Goal: Navigation & Orientation: Find specific page/section

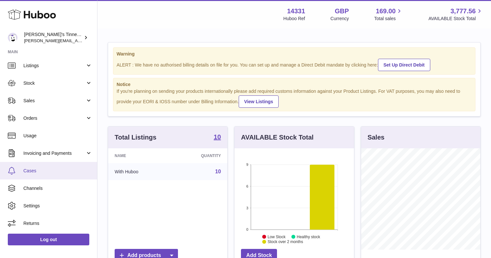
scroll to position [19, 0]
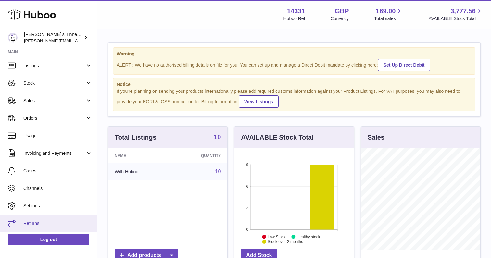
click at [45, 218] on link "Returns" at bounding box center [48, 223] width 97 height 18
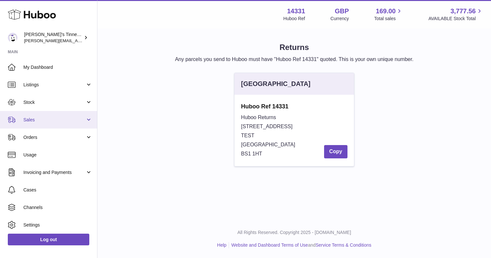
click at [39, 115] on link "Sales" at bounding box center [48, 120] width 97 height 18
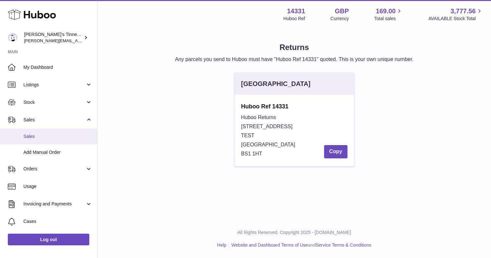
click at [40, 138] on span "Sales" at bounding box center [57, 136] width 69 height 6
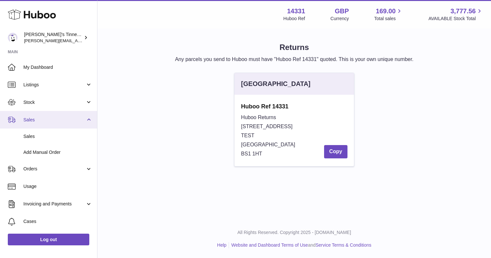
click at [57, 119] on span "Sales" at bounding box center [54, 120] width 62 height 6
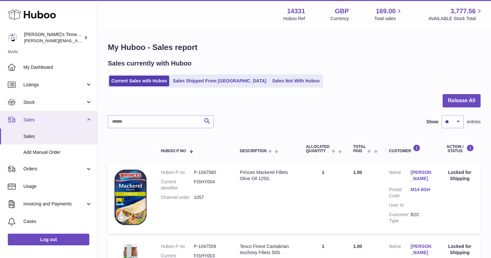
click at [88, 117] on link "Sales" at bounding box center [48, 120] width 97 height 18
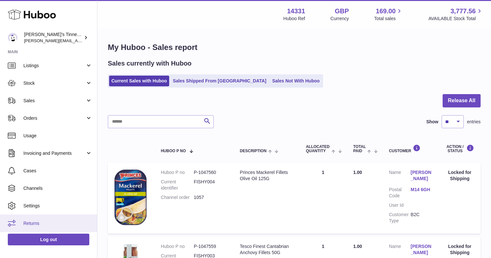
scroll to position [19, 0]
click at [27, 222] on span "Returns" at bounding box center [57, 223] width 69 height 6
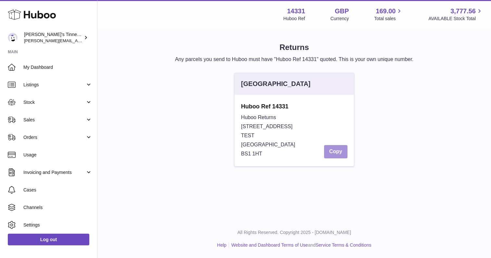
click at [331, 154] on button "Copy" at bounding box center [335, 151] width 23 height 13
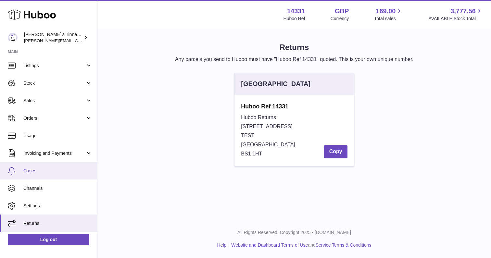
scroll to position [19, 0]
click at [29, 174] on link "Cases" at bounding box center [48, 171] width 97 height 18
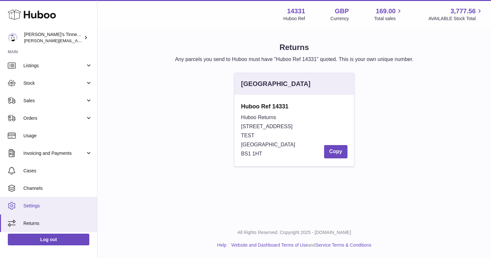
scroll to position [0, 0]
click at [45, 210] on link "Settings" at bounding box center [48, 206] width 97 height 18
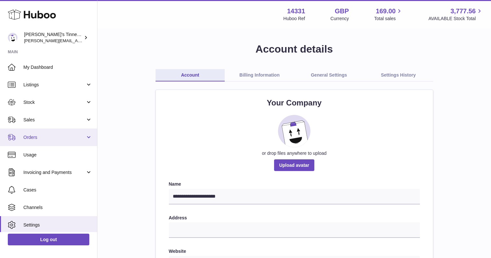
click at [44, 137] on span "Orders" at bounding box center [54, 137] width 62 height 6
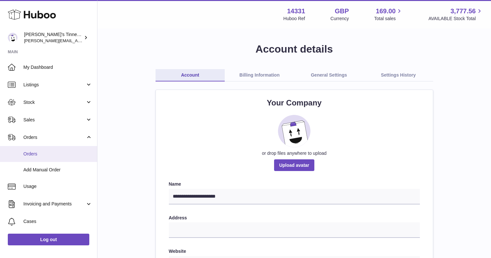
click at [46, 152] on span "Orders" at bounding box center [57, 154] width 69 height 6
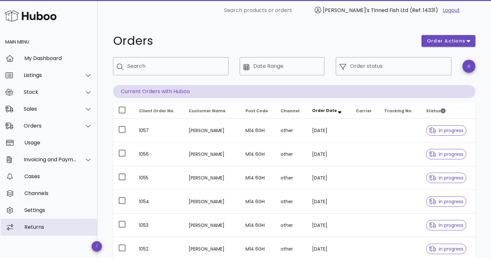
click at [50, 224] on div "Returns" at bounding box center [58, 227] width 68 height 6
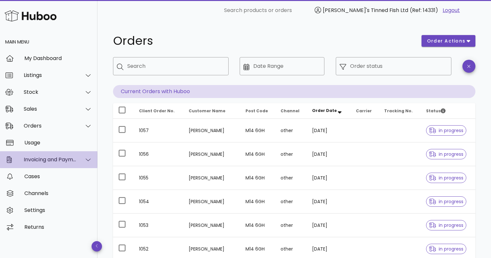
click at [89, 160] on icon at bounding box center [88, 160] width 5 height 6
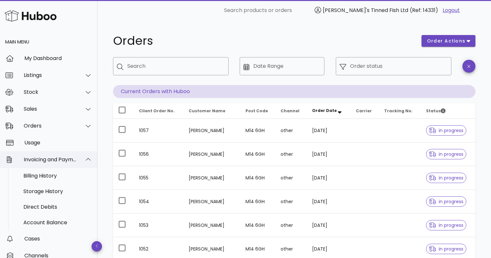
click at [82, 160] on div at bounding box center [85, 160] width 16 height 16
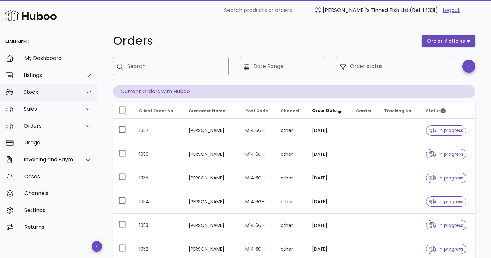
click at [84, 96] on div at bounding box center [85, 92] width 16 height 16
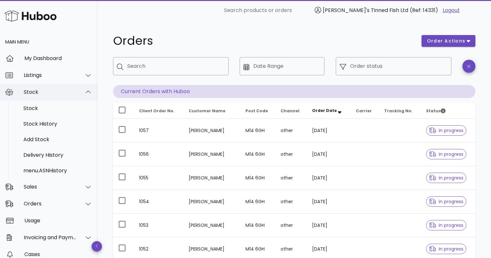
click at [84, 96] on div at bounding box center [85, 92] width 16 height 16
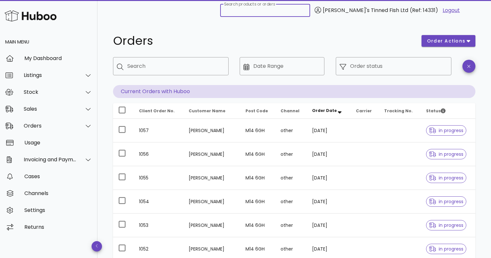
click at [302, 14] on input "Search products or orders" at bounding box center [265, 10] width 82 height 10
click at [317, 32] on div "Orders" at bounding box center [263, 40] width 308 height 19
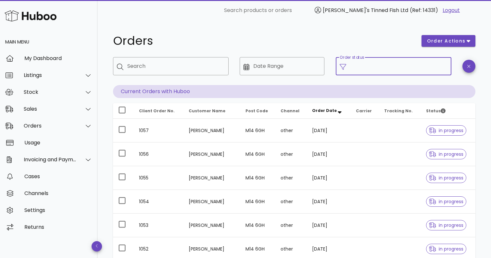
click at [385, 69] on input "Order status" at bounding box center [398, 66] width 97 height 10
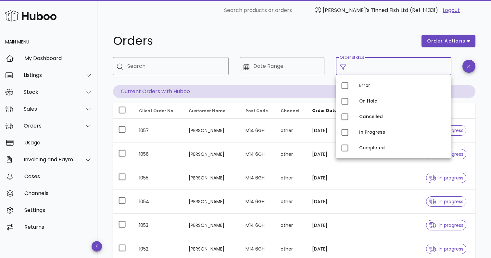
click at [364, 40] on h1 "Orders" at bounding box center [263, 41] width 300 height 12
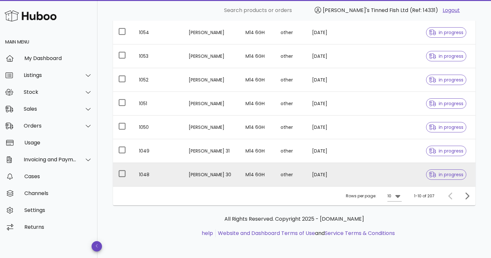
scroll to position [169, 0]
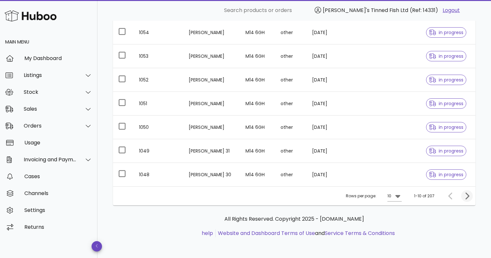
click at [464, 198] on icon "Next page" at bounding box center [467, 196] width 8 height 8
click at [466, 198] on icon "Next page" at bounding box center [467, 195] width 4 height 7
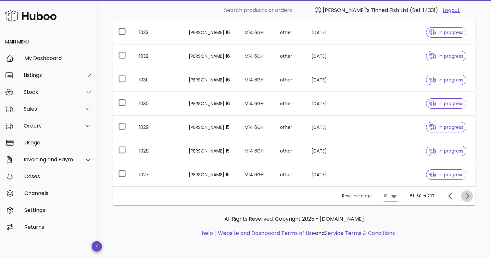
click at [466, 198] on icon "Next page" at bounding box center [467, 195] width 4 height 7
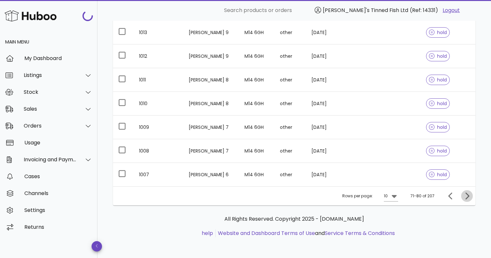
click at [466, 198] on icon "Next page" at bounding box center [467, 195] width 4 height 7
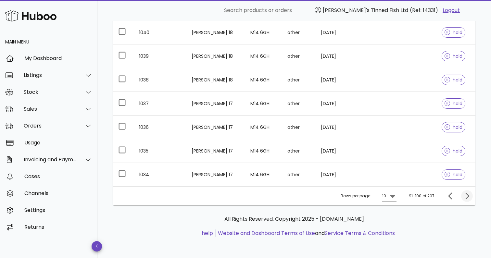
click at [466, 198] on icon "Next page" at bounding box center [467, 195] width 4 height 7
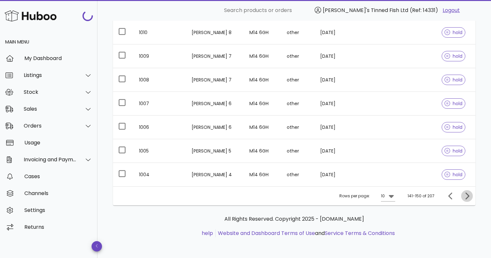
click at [466, 198] on icon "Next page" at bounding box center [467, 195] width 4 height 7
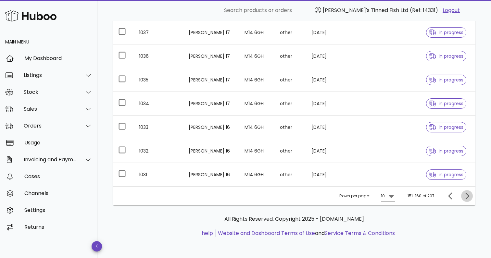
click at [466, 198] on icon "Next page" at bounding box center [467, 195] width 4 height 7
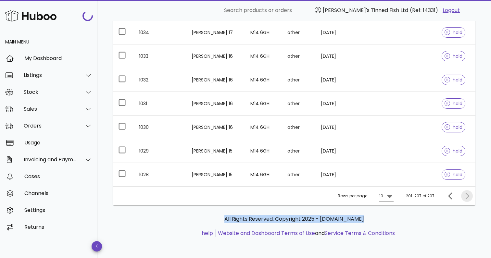
click at [466, 198] on div at bounding box center [465, 196] width 14 height 12
click at [464, 196] on div at bounding box center [465, 196] width 14 height 12
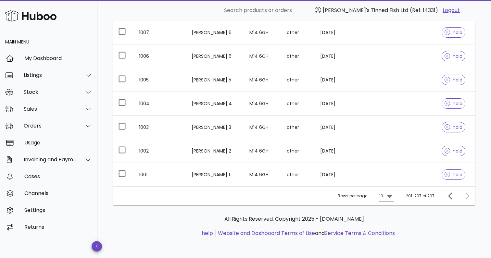
click at [307, 195] on div "Rows per page: 10 201-207 of 207" at bounding box center [294, 195] width 362 height 19
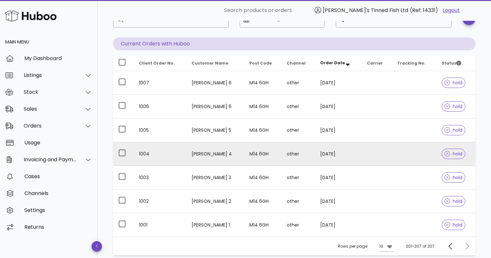
scroll to position [50, 0]
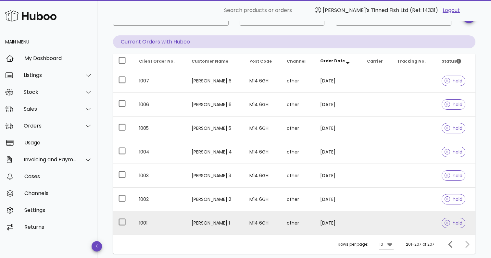
click at [208, 221] on td "Jim Norbet 1" at bounding box center [215, 222] width 58 height 23
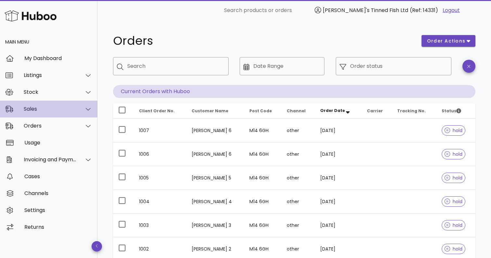
click at [29, 110] on div "Sales" at bounding box center [50, 109] width 53 height 6
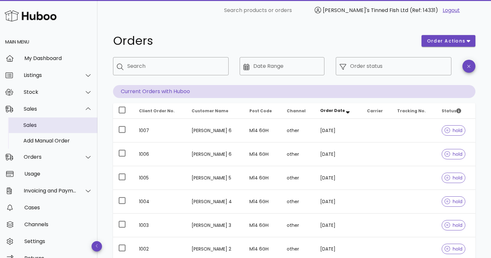
click at [47, 127] on div "Sales" at bounding box center [57, 125] width 69 height 6
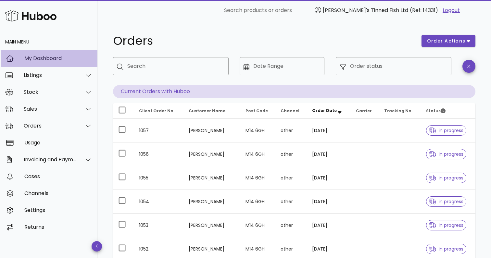
click at [46, 59] on div "My Dashboard" at bounding box center [58, 58] width 68 height 6
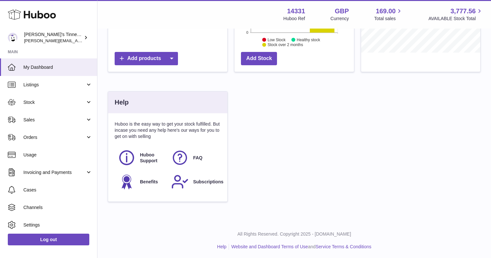
scroll to position [196, 0]
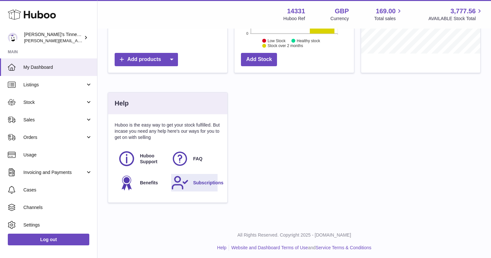
click at [197, 180] on span "Subscriptions" at bounding box center [208, 183] width 30 height 6
click at [186, 153] on icon at bounding box center [180, 159] width 16 height 16
click at [145, 183] on span "Benefits" at bounding box center [149, 183] width 18 height 6
click at [194, 185] on link "Subscriptions" at bounding box center [194, 183] width 47 height 18
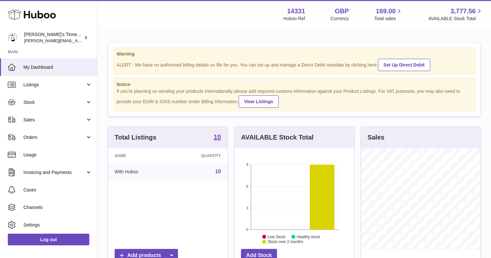
scroll to position [0, 0]
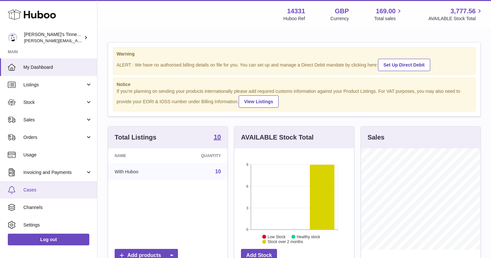
click at [39, 187] on span "Cases" at bounding box center [57, 190] width 69 height 6
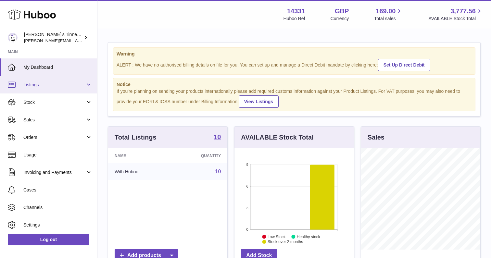
click at [60, 91] on link "Listings" at bounding box center [48, 85] width 97 height 18
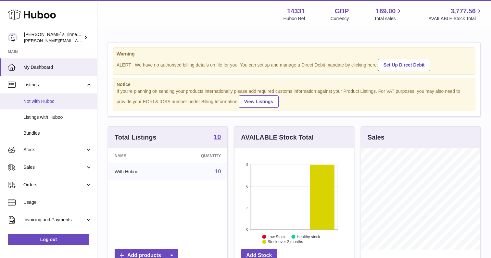
click at [49, 100] on span "Not with Huboo" at bounding box center [57, 101] width 69 height 6
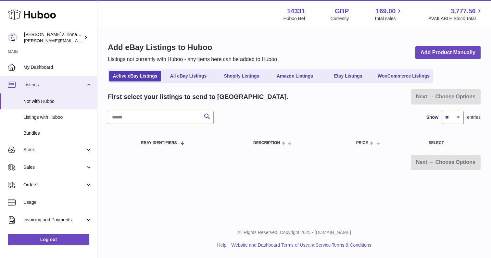
click at [87, 85] on link "Listings" at bounding box center [48, 85] width 97 height 18
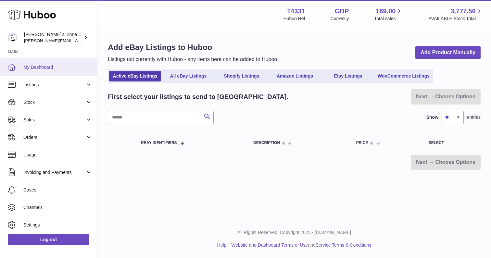
click at [56, 59] on link "My Dashboard" at bounding box center [48, 67] width 97 height 18
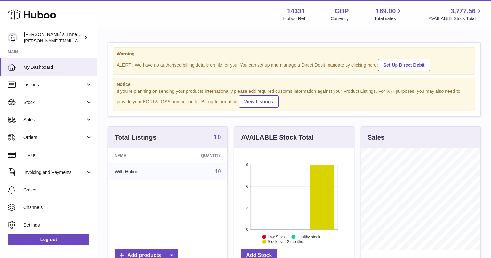
scroll to position [101, 119]
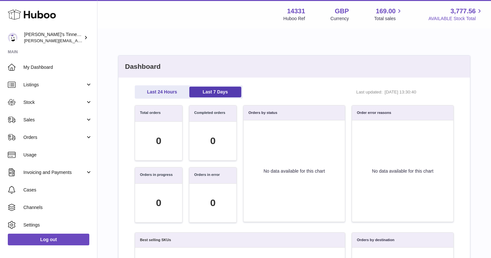
click at [469, 11] on span "3,777.56" at bounding box center [462, 11] width 25 height 9
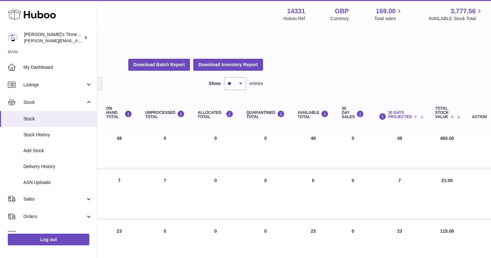
scroll to position [0, 217]
click at [405, 113] on span "30 DAYS PROJECTED" at bounding box center [400, 115] width 24 height 8
click at [418, 117] on span at bounding box center [417, 116] width 10 height 5
click at [396, 113] on span "30 DAYS PROJECTED" at bounding box center [400, 115] width 24 height 8
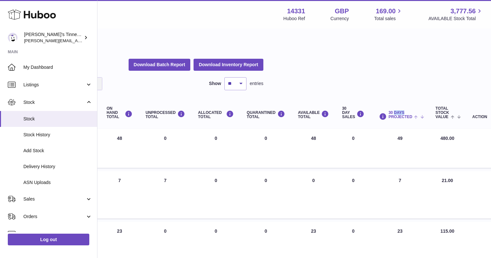
click at [396, 113] on span "30 DAYS PROJECTED" at bounding box center [400, 115] width 24 height 8
click at [273, 86] on html ".st0{fill:#141414;}" at bounding box center [28, 129] width 491 height 258
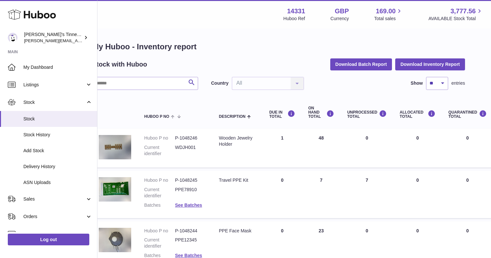
scroll to position [1, 0]
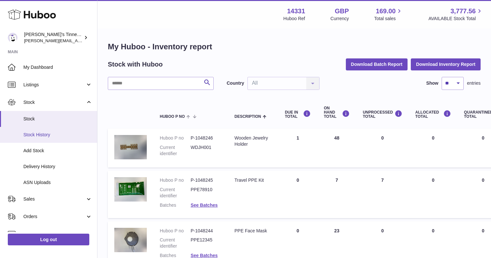
click at [46, 132] on span "Stock History" at bounding box center [57, 135] width 69 height 6
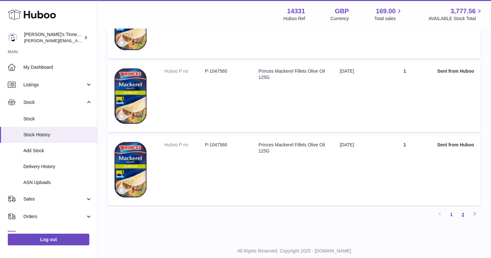
scroll to position [651, 0]
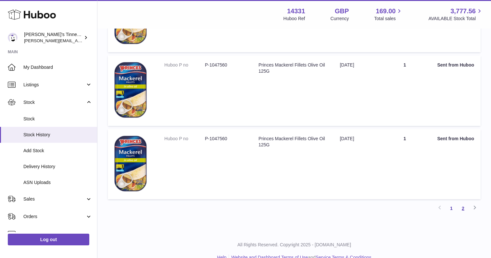
click at [461, 205] on link "2" at bounding box center [463, 208] width 12 height 12
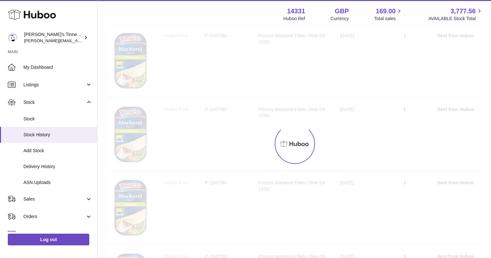
scroll to position [29, 0]
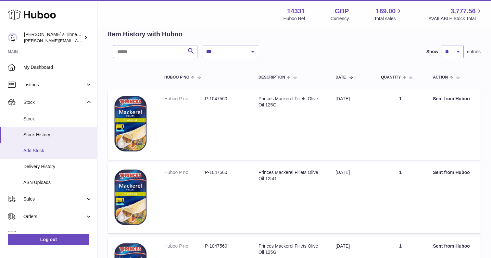
click at [58, 148] on span "Add Stock" at bounding box center [57, 151] width 69 height 6
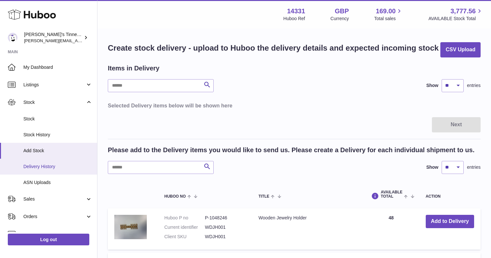
click at [51, 165] on span "Delivery History" at bounding box center [57, 167] width 69 height 6
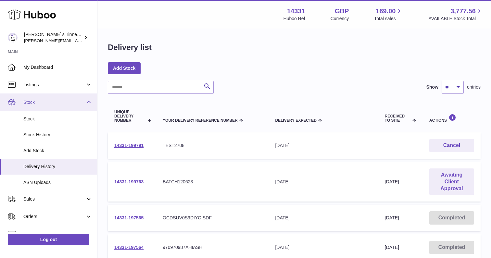
click at [83, 103] on span "Stock" at bounding box center [54, 102] width 62 height 6
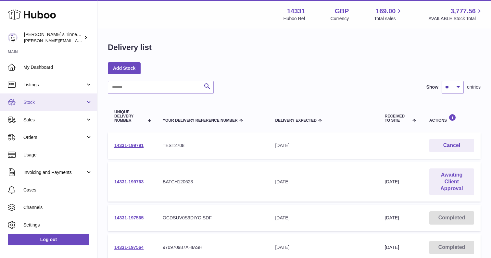
click at [64, 99] on span "Stock" at bounding box center [54, 102] width 62 height 6
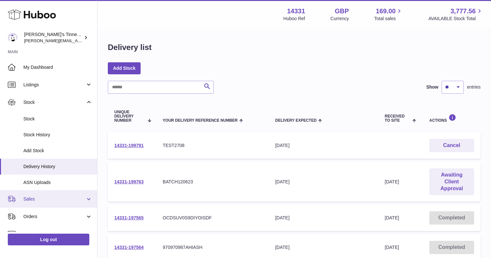
click at [53, 198] on span "Sales" at bounding box center [54, 199] width 62 height 6
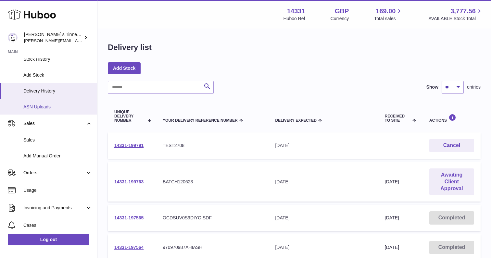
scroll to position [76, 0]
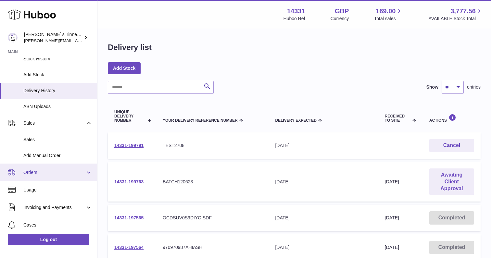
click at [52, 169] on span "Orders" at bounding box center [54, 172] width 62 height 6
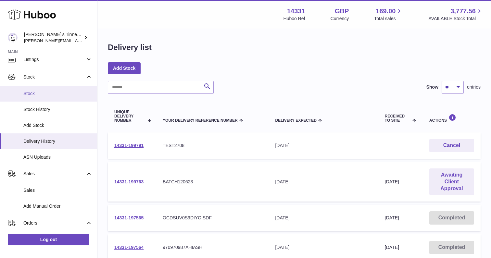
scroll to position [28, 0]
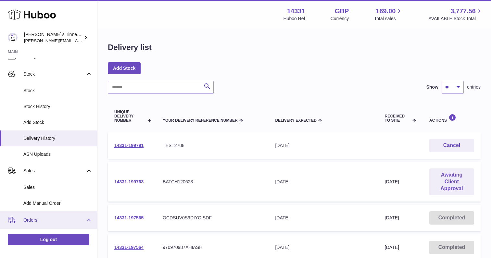
click at [30, 217] on span "Orders" at bounding box center [54, 220] width 62 height 6
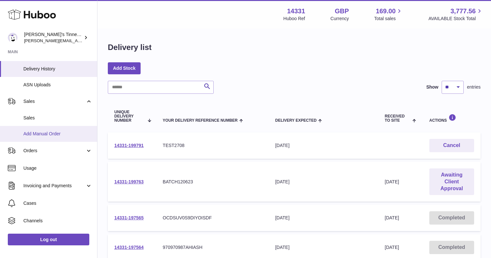
scroll to position [104, 0]
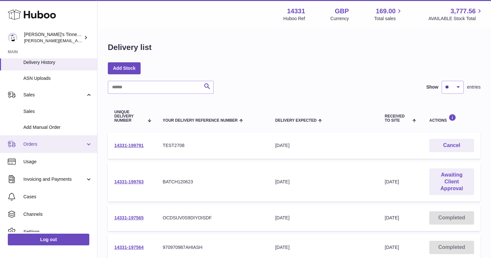
click at [40, 138] on link "Orders" at bounding box center [48, 144] width 97 height 18
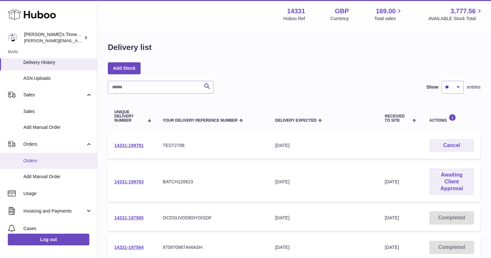
click at [35, 158] on span "Orders" at bounding box center [57, 161] width 69 height 6
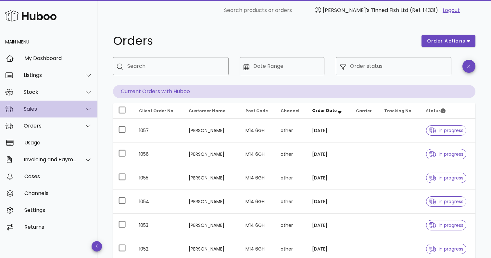
click at [57, 108] on div "Sales" at bounding box center [50, 109] width 53 height 6
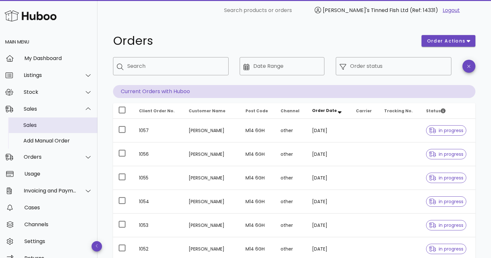
click at [41, 125] on div "Sales" at bounding box center [57, 125] width 69 height 6
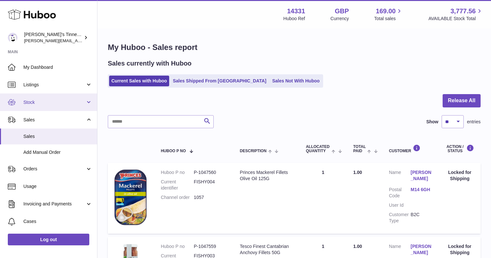
click at [68, 98] on link "Stock" at bounding box center [48, 102] width 97 height 18
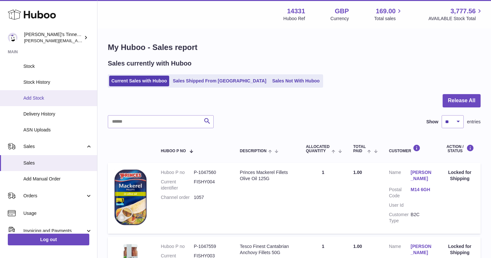
scroll to position [62, 0]
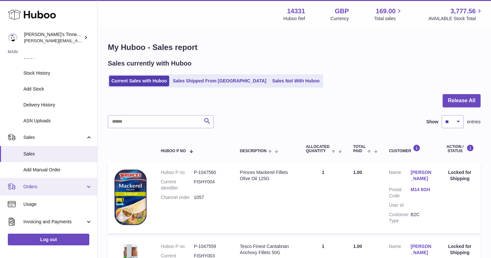
click at [39, 184] on span "Orders" at bounding box center [54, 187] width 62 height 6
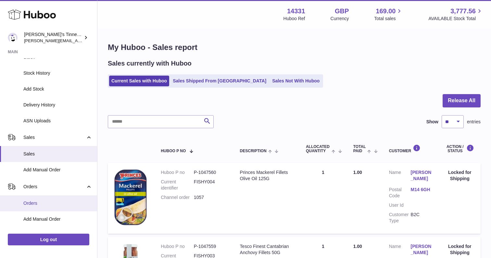
click at [41, 204] on link "Orders" at bounding box center [48, 203] width 97 height 16
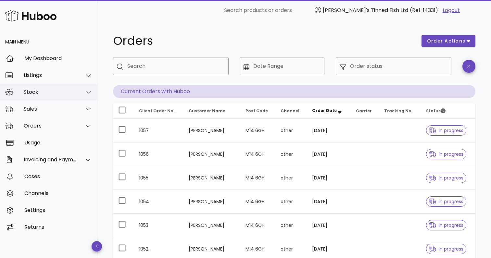
click at [73, 94] on div "Stock" at bounding box center [50, 92] width 53 height 6
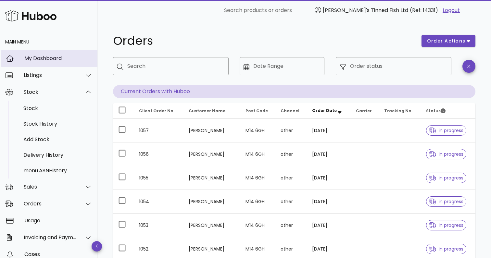
click at [52, 58] on div "My Dashboard" at bounding box center [58, 58] width 68 height 6
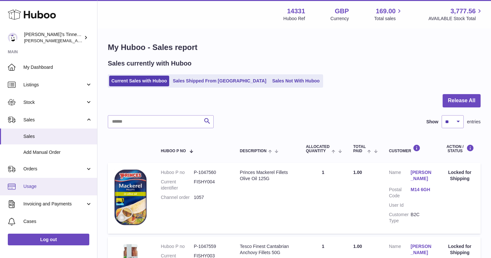
click at [43, 183] on span "Usage" at bounding box center [57, 186] width 69 height 6
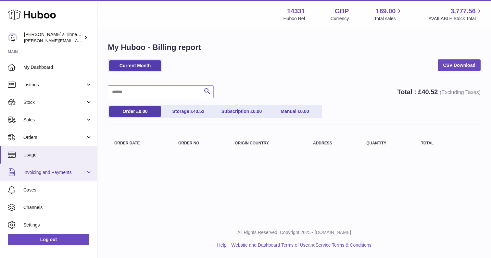
click at [57, 171] on span "Invoicing and Payments" at bounding box center [54, 172] width 62 height 6
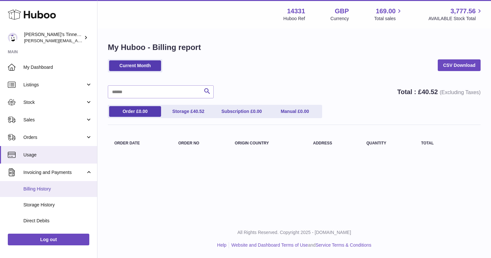
scroll to position [24, 0]
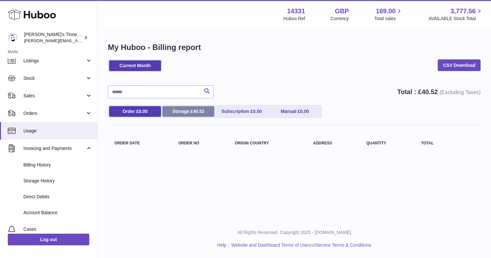
click at [190, 109] on link "Storage £ 40.52" at bounding box center [188, 111] width 52 height 11
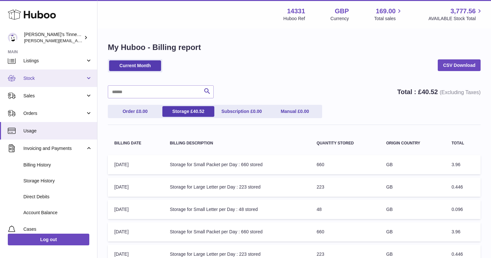
click at [58, 77] on span "Stock" at bounding box center [54, 78] width 62 height 6
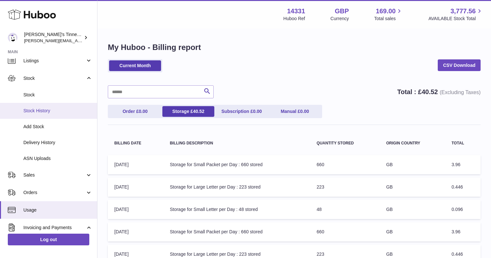
click at [48, 112] on span "Stock History" at bounding box center [57, 111] width 69 height 6
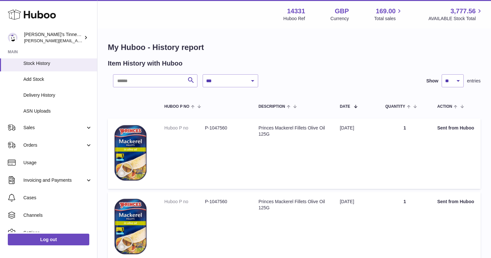
scroll to position [82, 0]
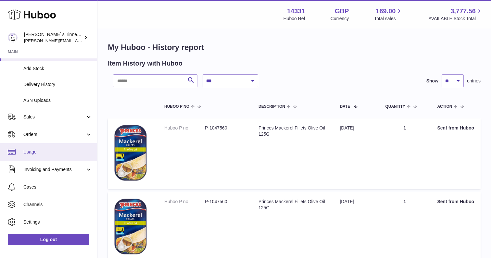
click at [43, 152] on span "Usage" at bounding box center [57, 152] width 69 height 6
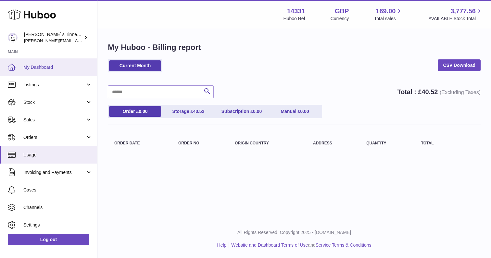
click at [56, 72] on link "My Dashboard" at bounding box center [48, 67] width 97 height 18
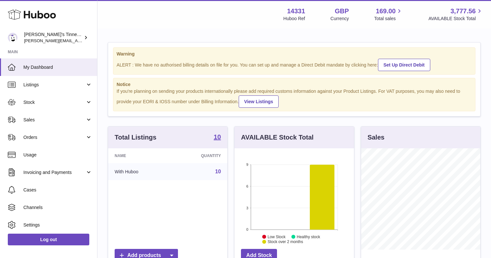
scroll to position [101, 119]
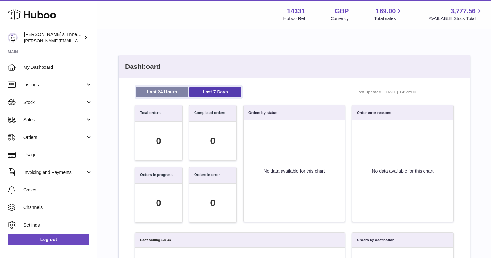
click at [169, 91] on link "Last 24 Hours" at bounding box center [162, 92] width 52 height 11
click at [206, 91] on link "Last 7 Days" at bounding box center [215, 92] width 52 height 11
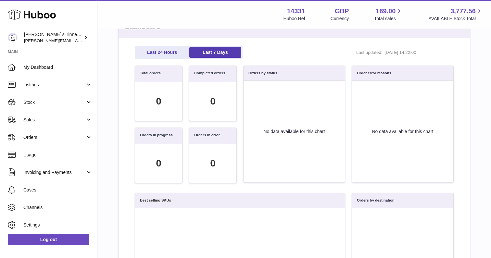
scroll to position [37, 0]
